Goal: Transaction & Acquisition: Book appointment/travel/reservation

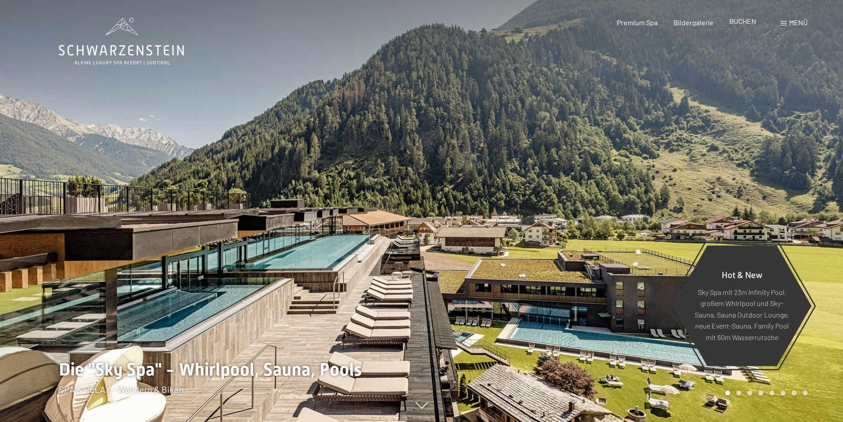
click at [743, 20] on span "BUCHEN" at bounding box center [742, 21] width 27 height 8
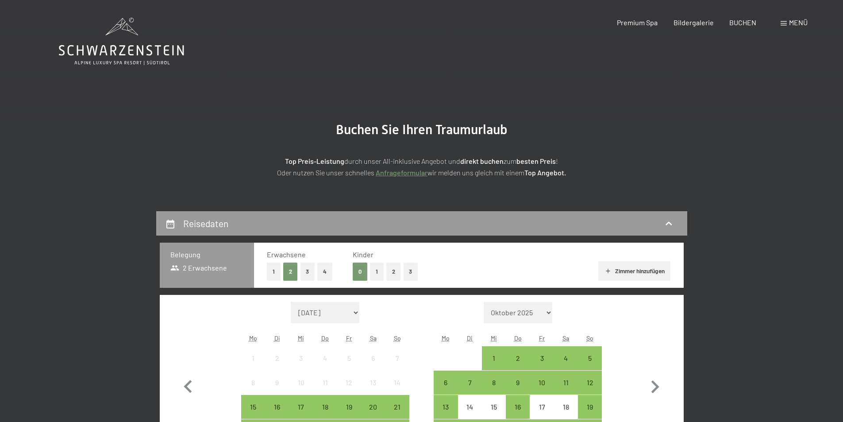
click at [303, 274] on button "3" at bounding box center [308, 271] width 15 height 18
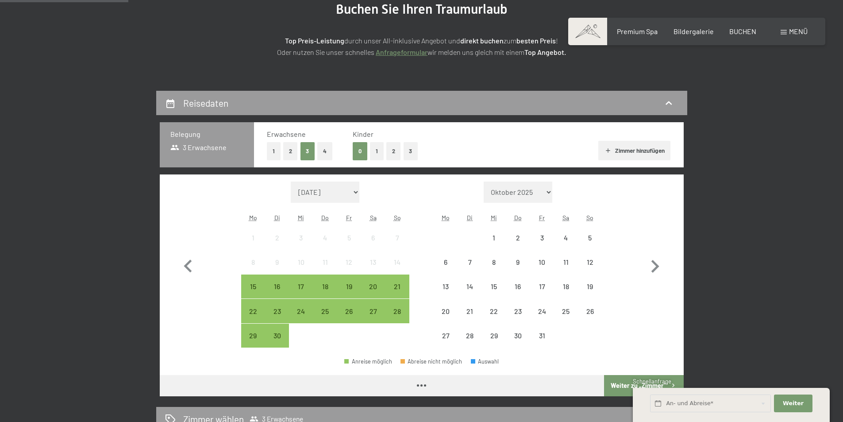
scroll to position [133, 0]
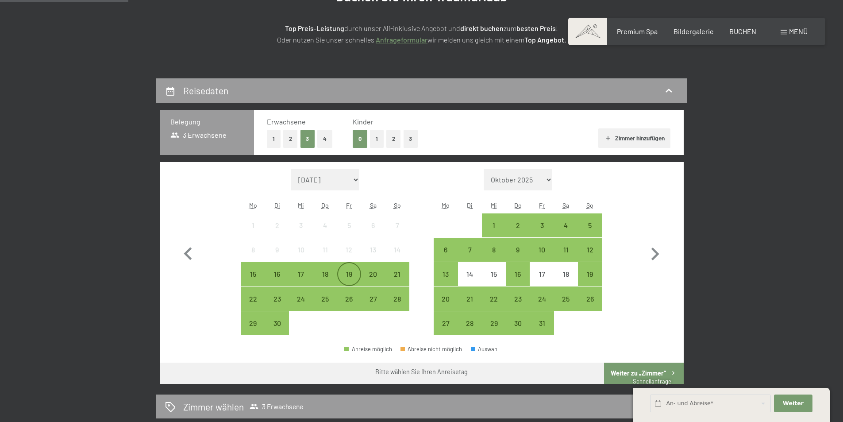
click at [351, 274] on div "19" at bounding box center [349, 281] width 22 height 22
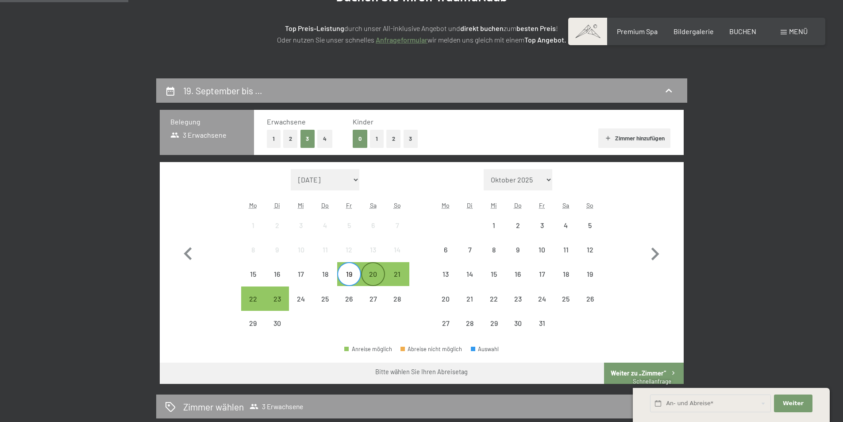
click at [373, 273] on div "20" at bounding box center [373, 281] width 22 height 22
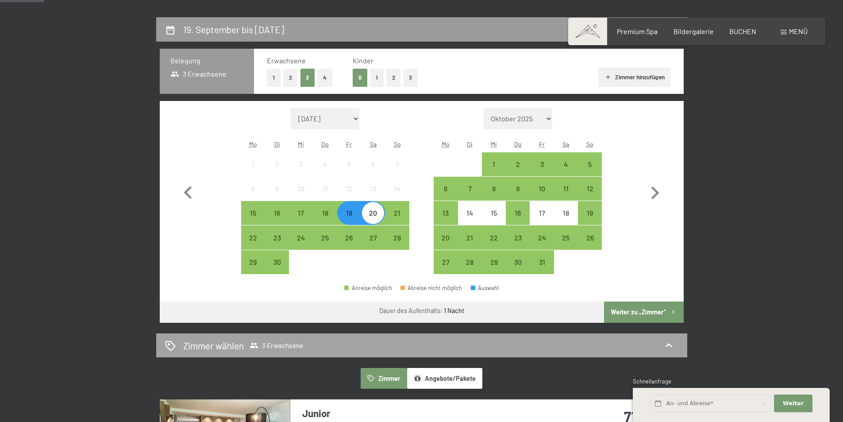
scroll to position [221, 0]
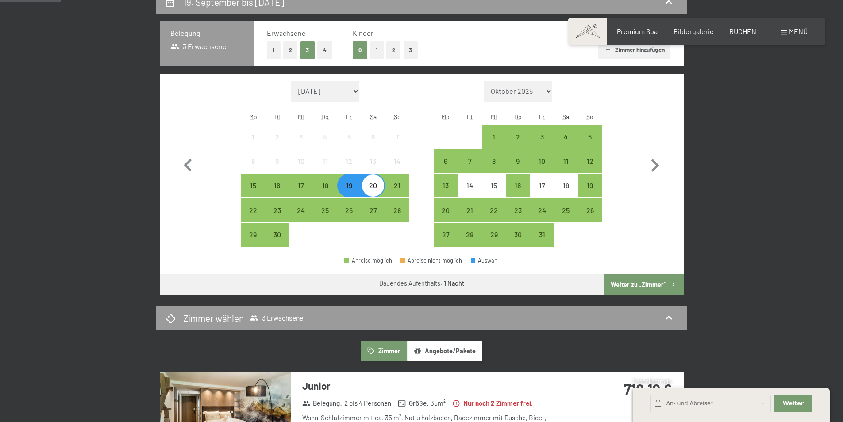
click at [639, 286] on button "Weiter zu „Zimmer“" at bounding box center [643, 284] width 79 height 21
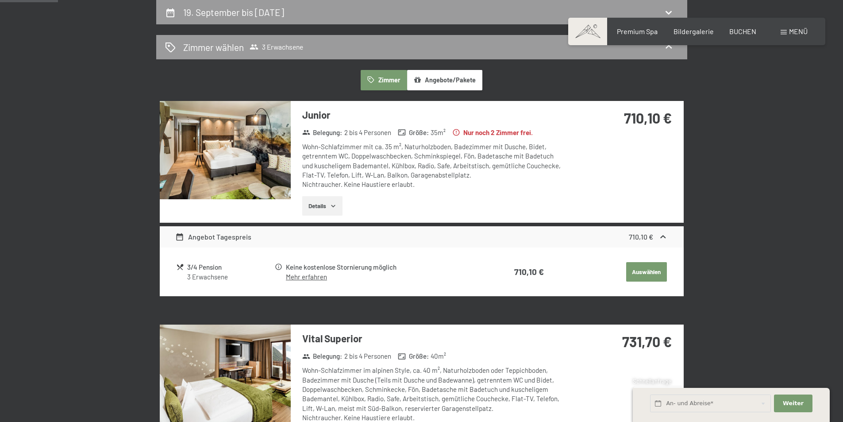
click at [336, 204] on icon "button" at bounding box center [333, 205] width 7 height 7
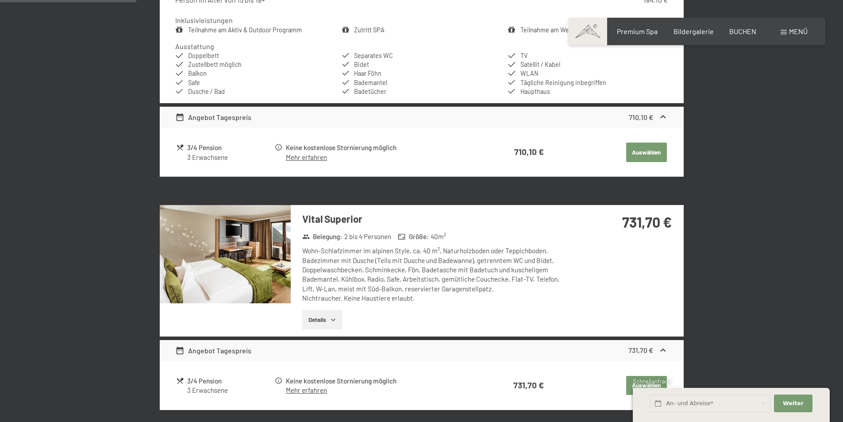
scroll to position [521, 0]
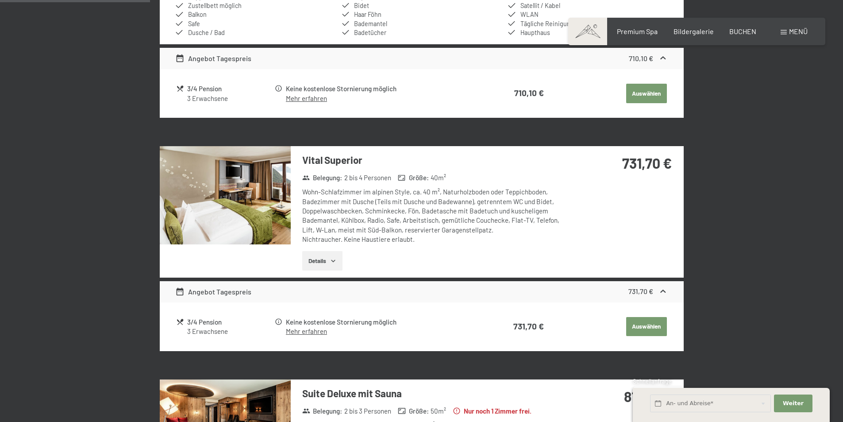
click at [328, 265] on button "Details" at bounding box center [322, 260] width 40 height 19
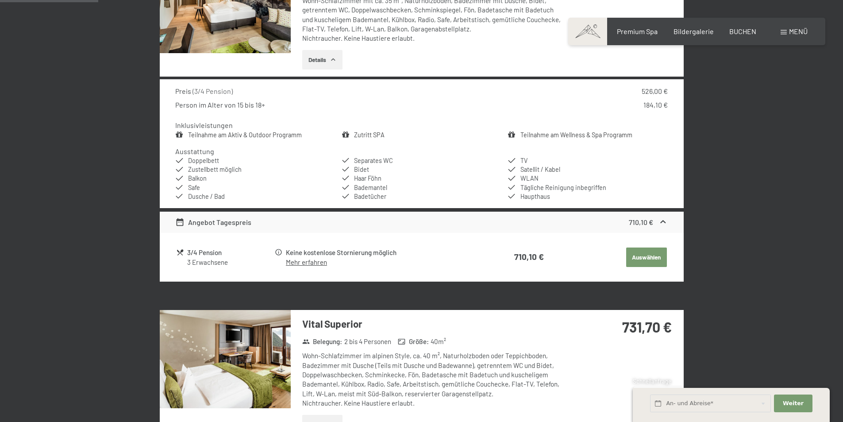
scroll to position [344, 0]
